Goal: Find specific page/section

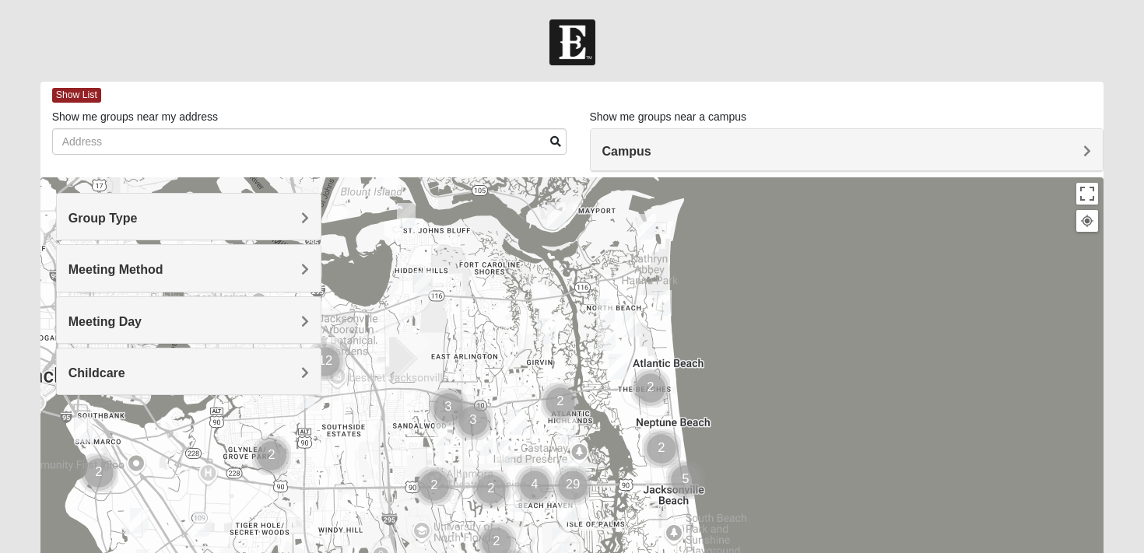
click at [211, 224] on h4 "Group Type" at bounding box center [188, 218] width 241 height 15
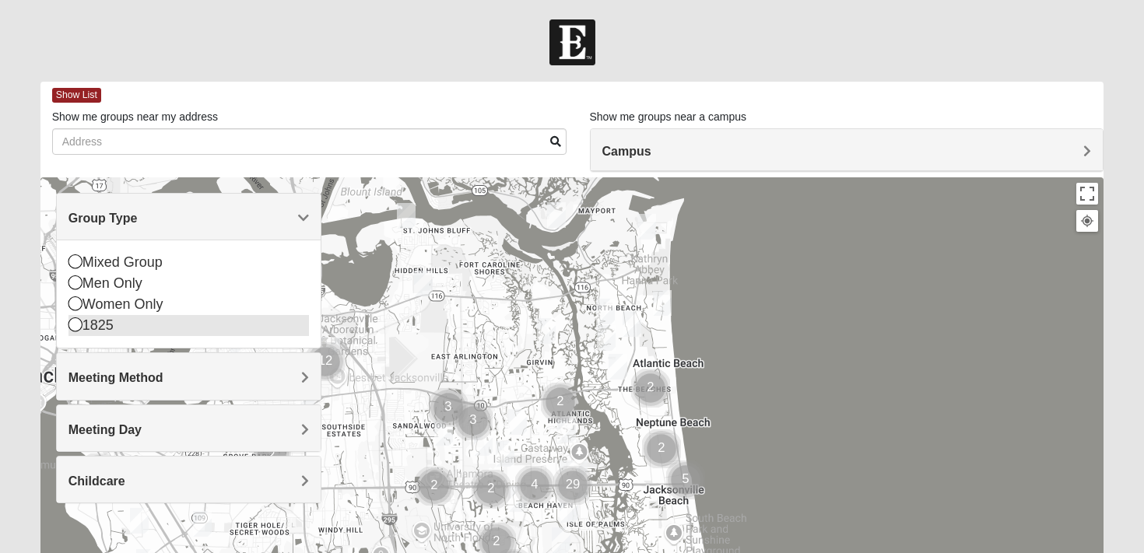
click at [105, 322] on div "1825" at bounding box center [188, 325] width 241 height 21
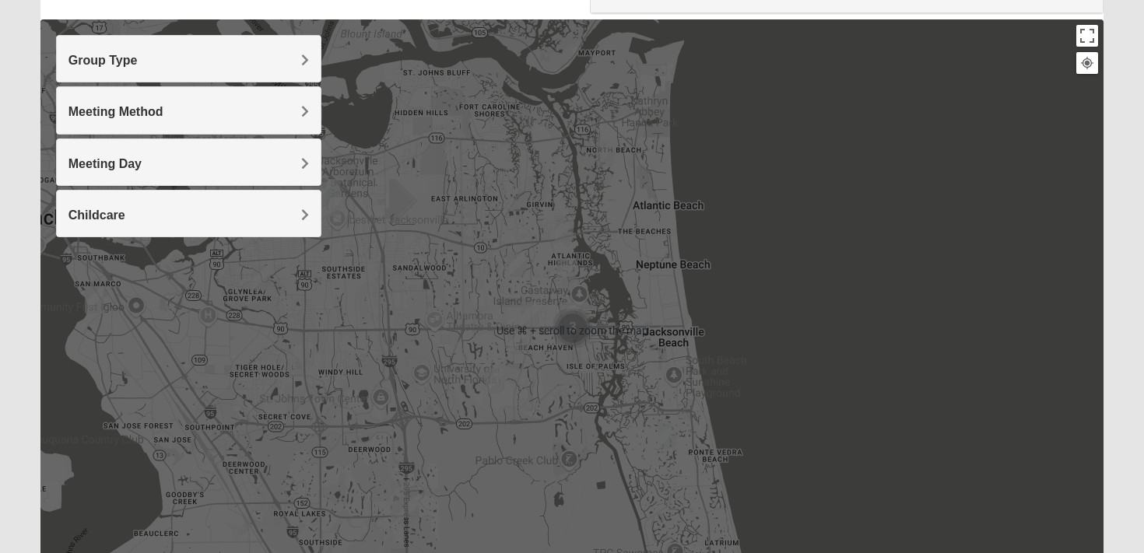
scroll to position [215, 0]
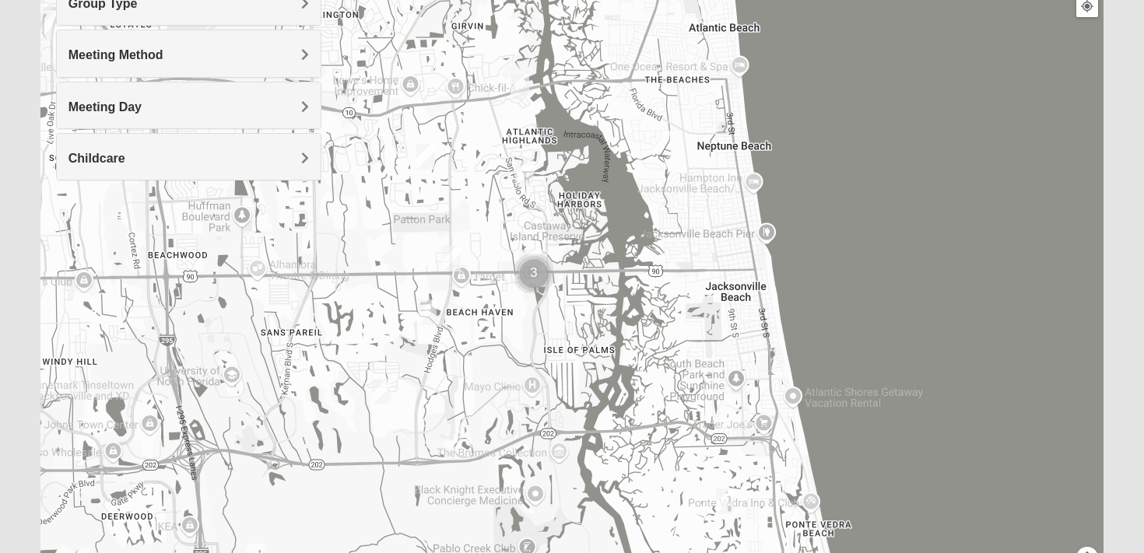
click at [532, 261] on img "Cluster of 3 groups" at bounding box center [533, 273] width 39 height 39
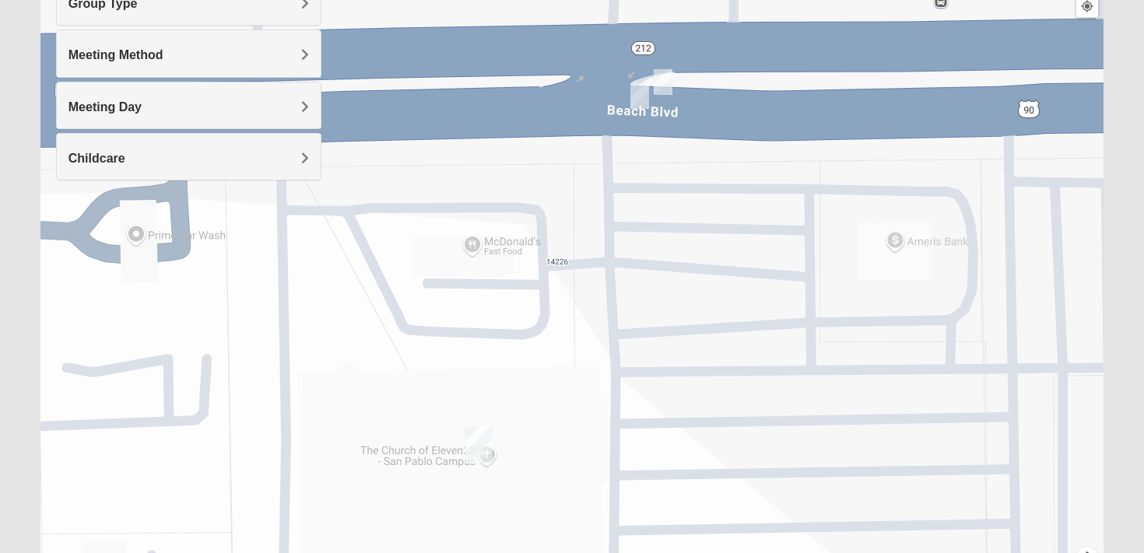
click at [478, 450] on img "San Pablo" at bounding box center [478, 444] width 28 height 37
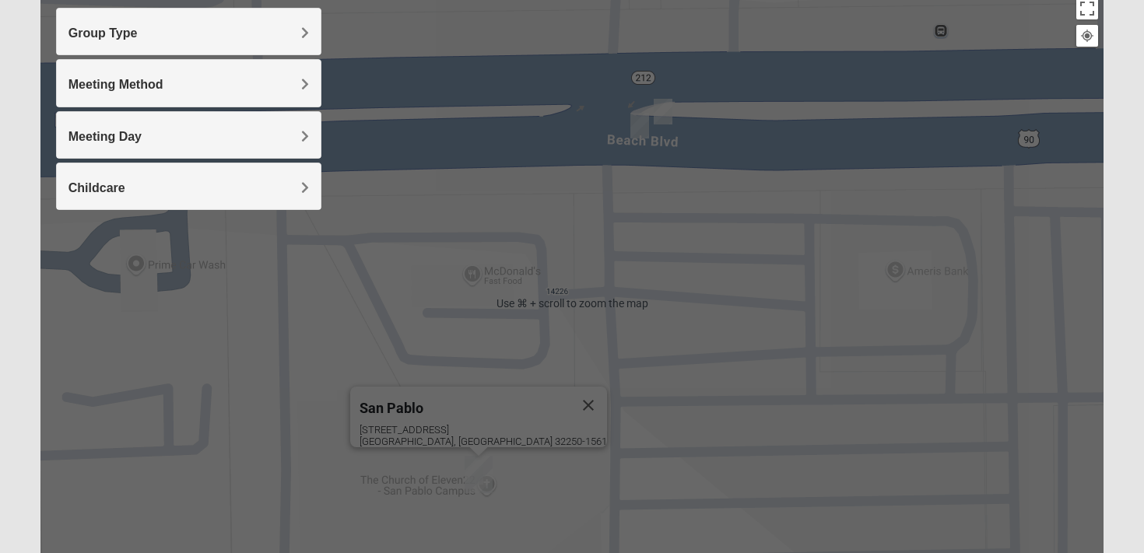
scroll to position [0, 0]
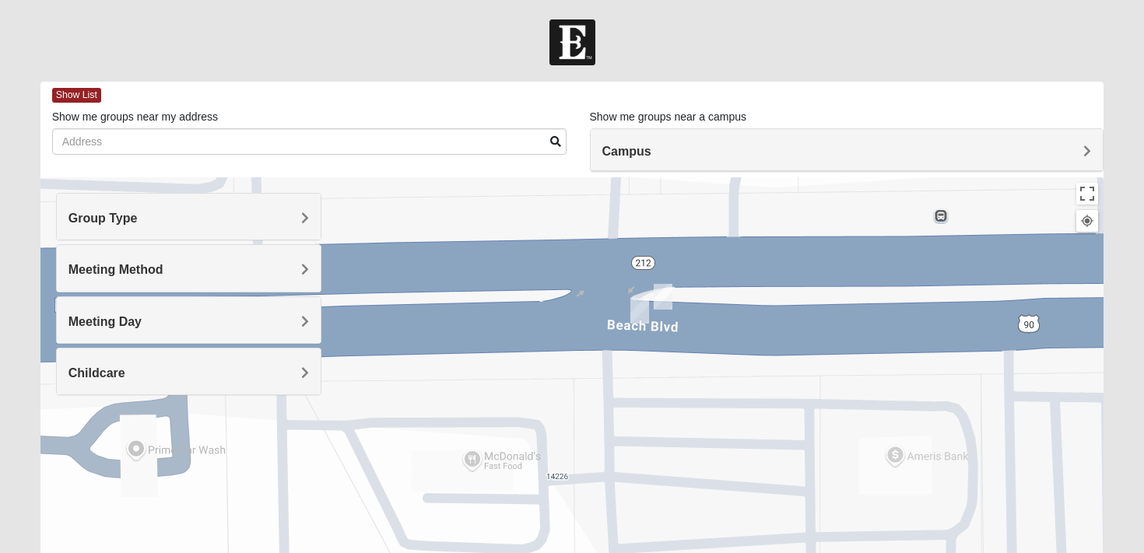
click at [167, 232] on div "Group Type" at bounding box center [189, 217] width 265 height 46
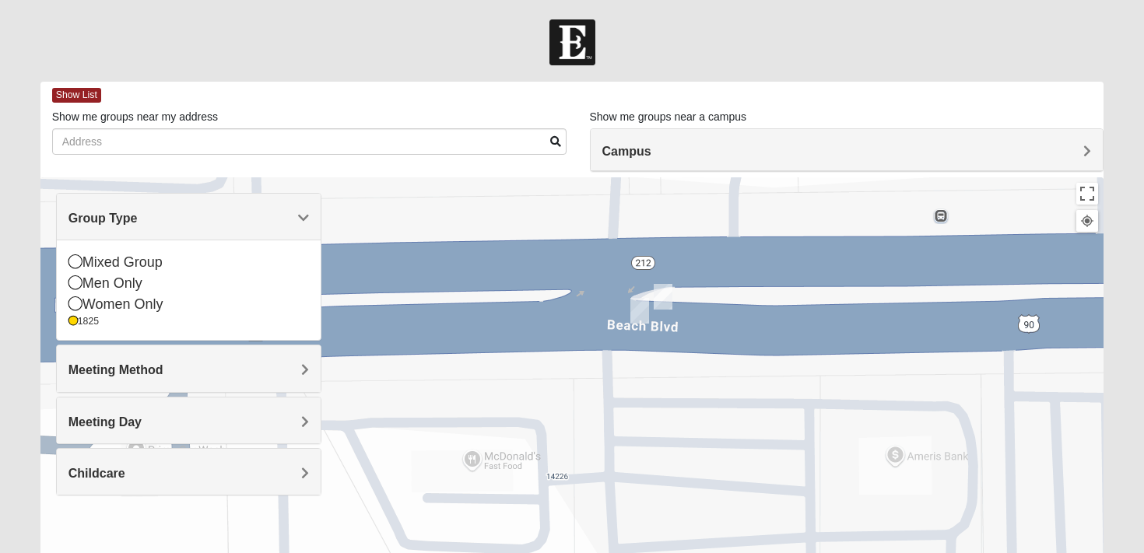
click at [142, 367] on span "Meeting Method" at bounding box center [115, 369] width 95 height 13
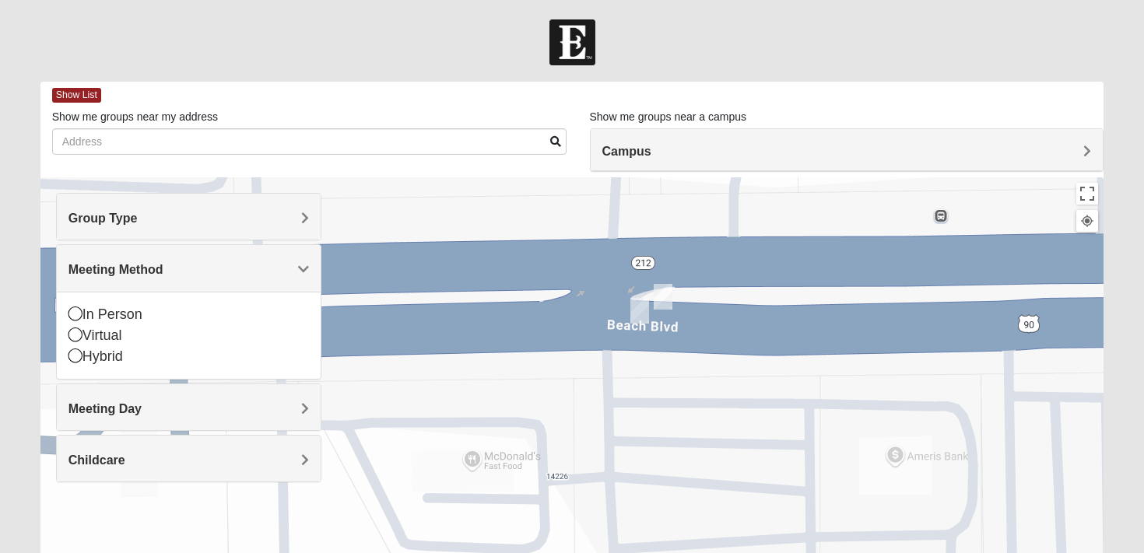
click at [138, 402] on span "Meeting Day" at bounding box center [104, 408] width 73 height 13
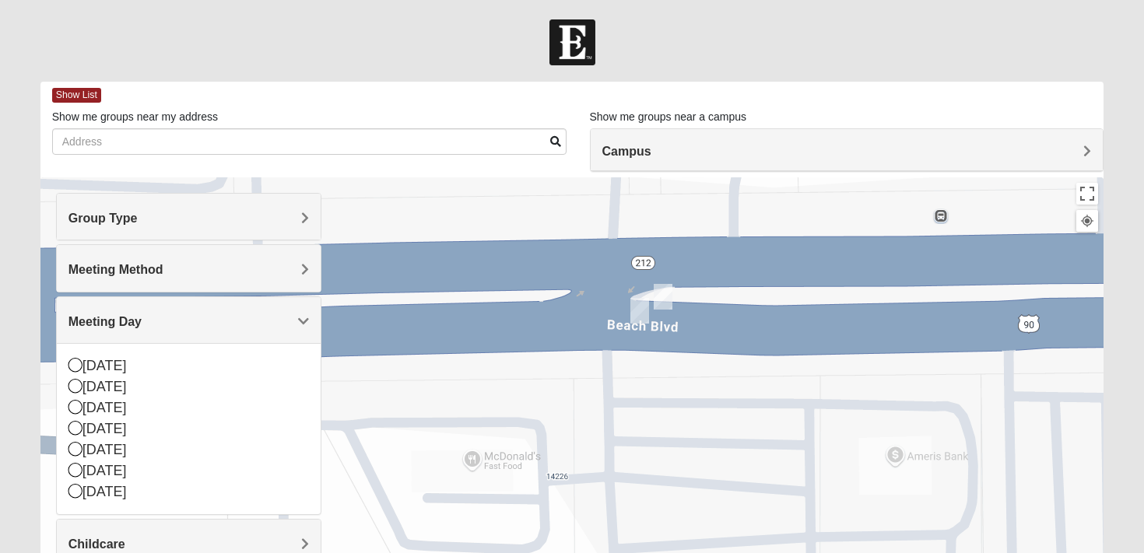
click at [650, 146] on span "Campus" at bounding box center [626, 151] width 49 height 13
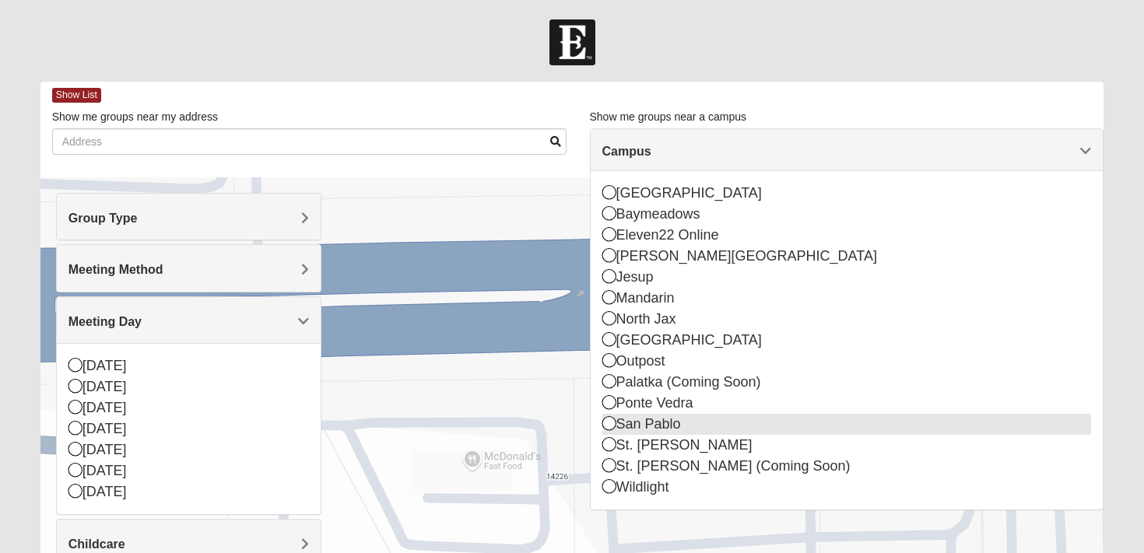
click at [645, 425] on div "San Pablo" at bounding box center [846, 424] width 489 height 21
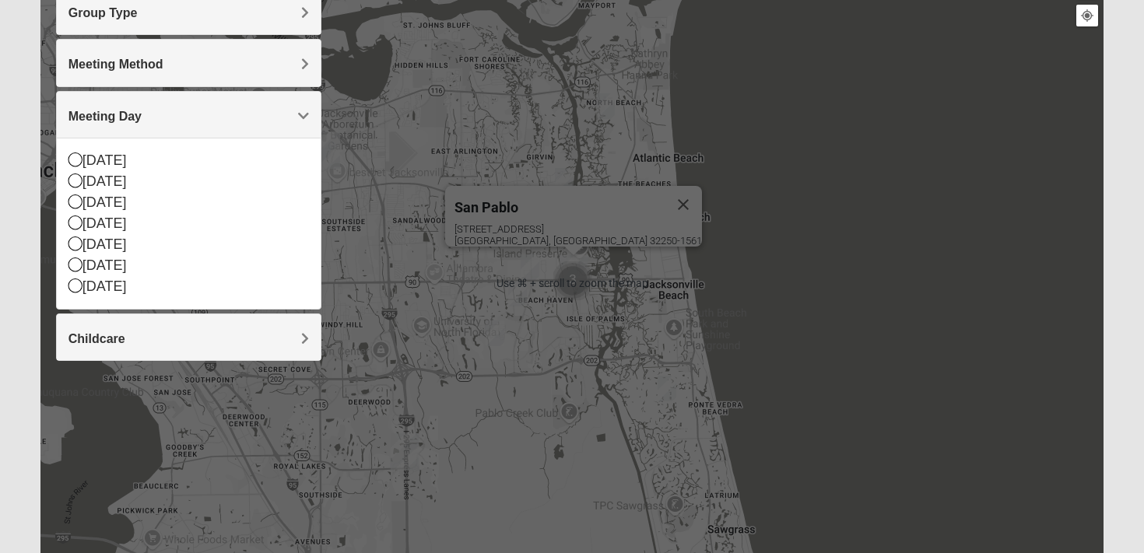
scroll to position [186, 0]
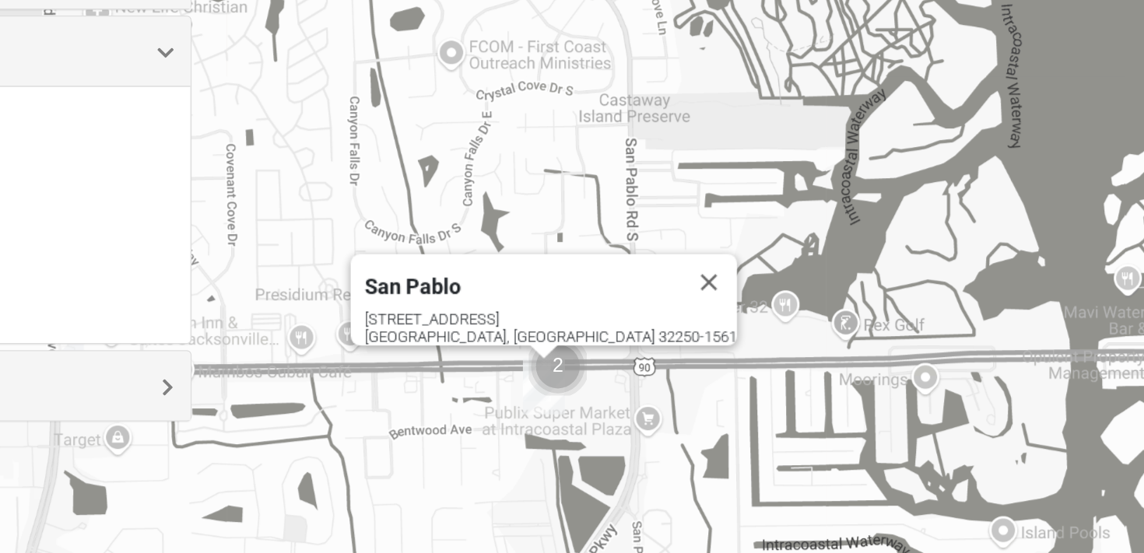
click at [561, 345] on img "Cluster of 2 groups" at bounding box center [564, 343] width 39 height 39
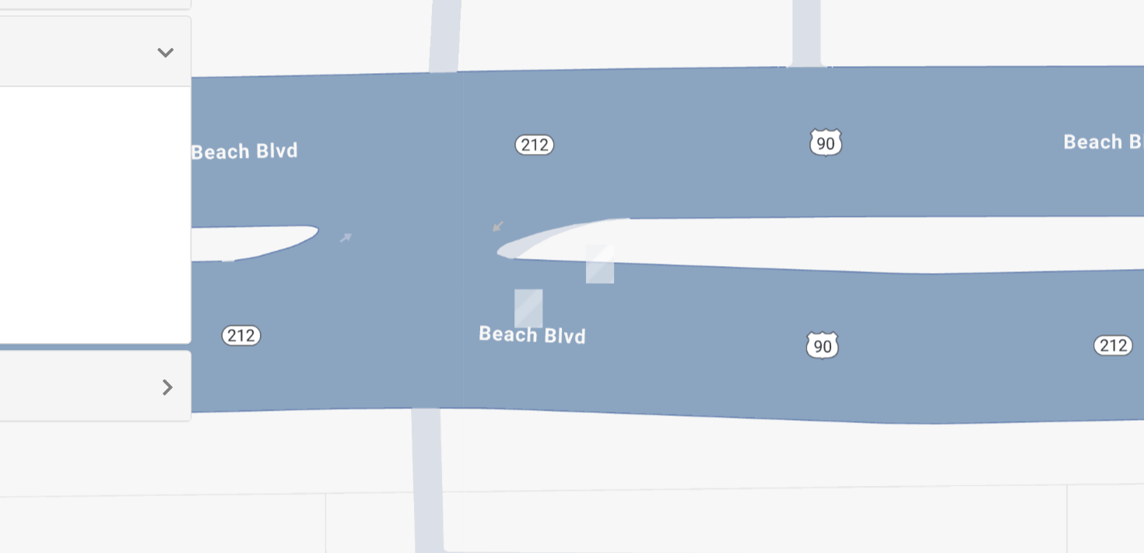
click at [541, 309] on img "1825 Mens Sells 32250" at bounding box center [545, 306] width 19 height 26
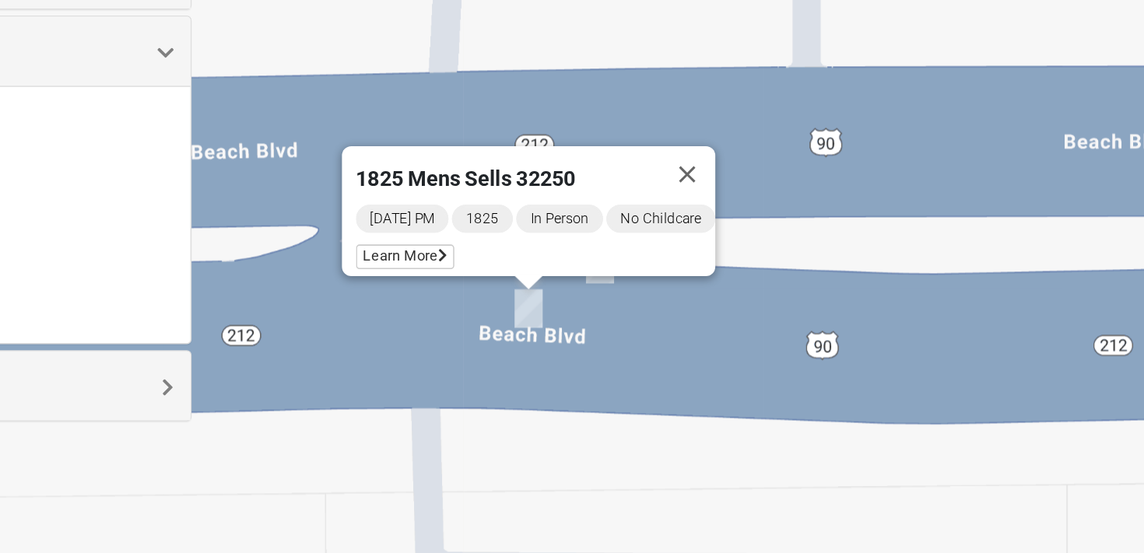
click at [591, 317] on div "1825 Mens Sells 32250 [DATE] PM 1825 In Person No Childcare Learn More" at bounding box center [572, 302] width 1064 height 622
click at [660, 205] on button "Close" at bounding box center [651, 216] width 37 height 37
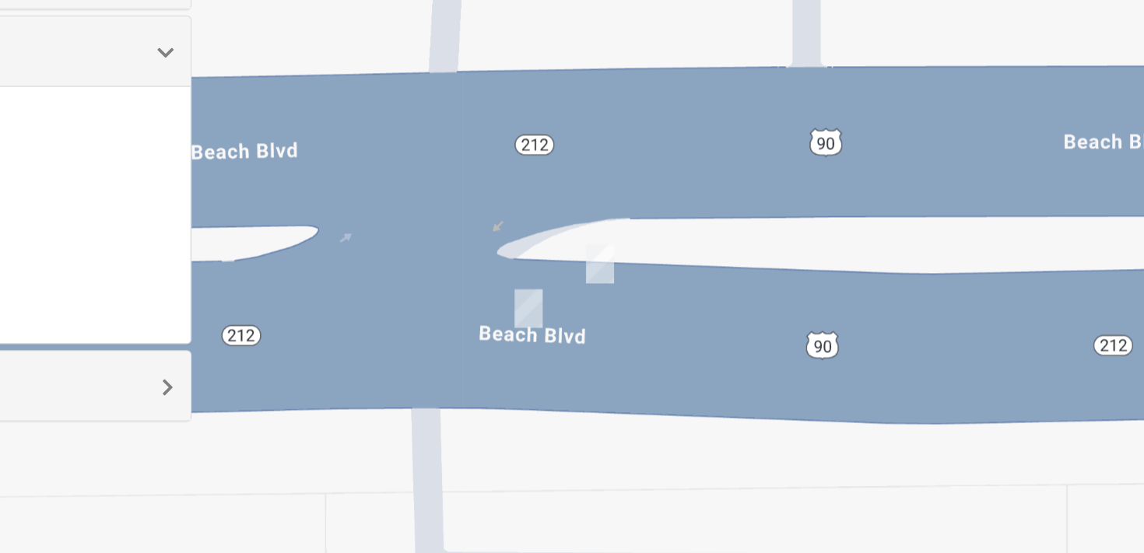
click at [592, 276] on img "1825 Mens Chandler/Johnson 32250" at bounding box center [592, 276] width 19 height 26
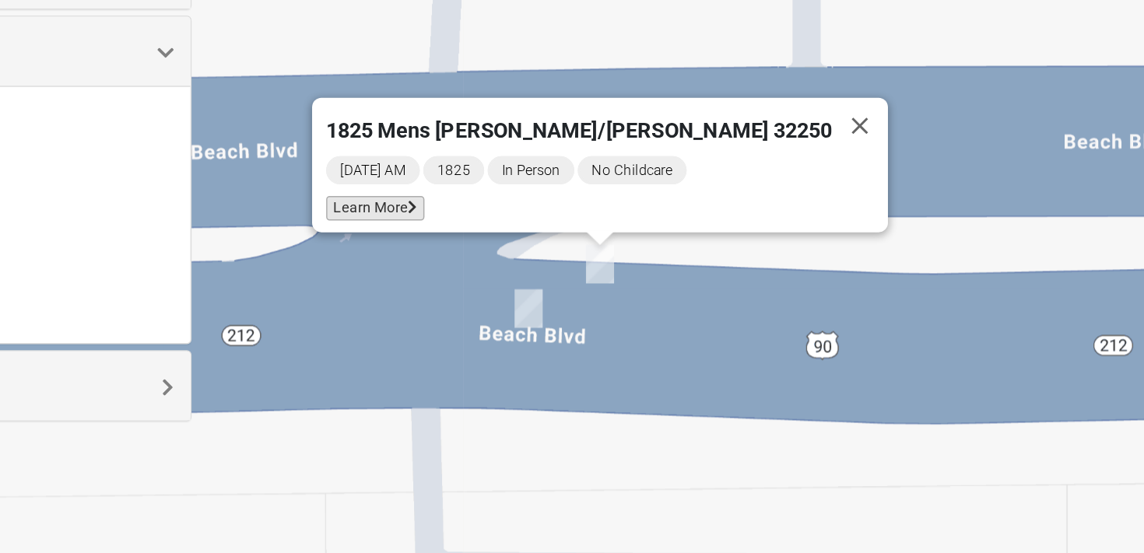
click at [475, 233] on span "Learn More" at bounding box center [443, 238] width 65 height 16
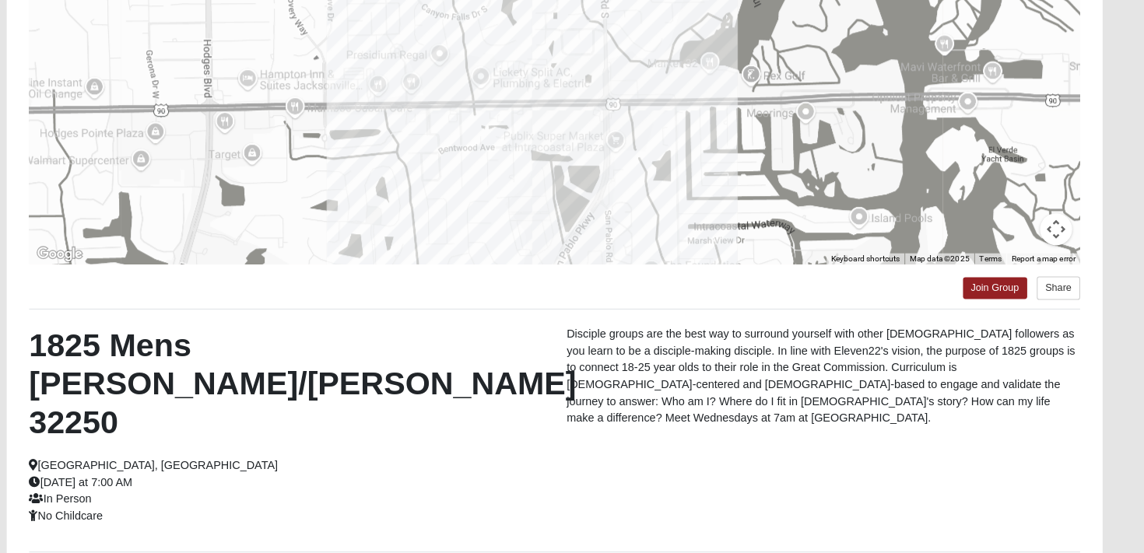
scroll to position [213, 0]
